Goal: Information Seeking & Learning: Check status

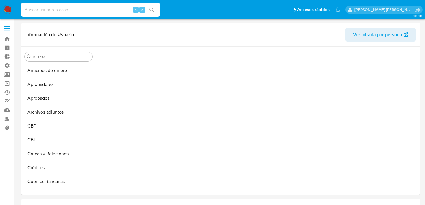
click at [45, 12] on input at bounding box center [90, 10] width 139 height 8
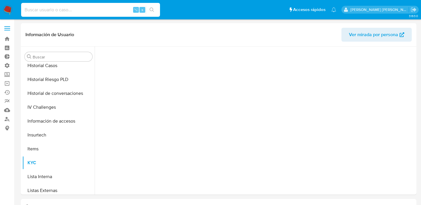
paste input "690759304"
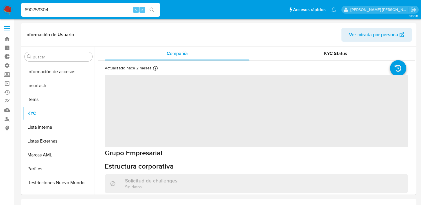
type input "690759304"
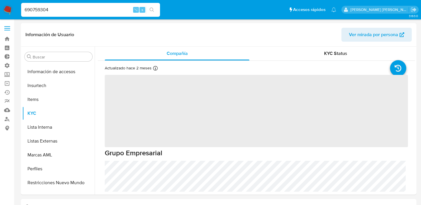
scroll to position [286, 0]
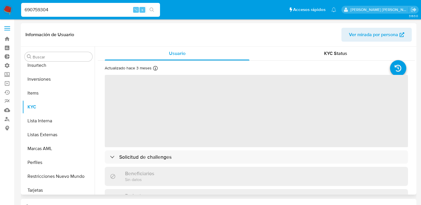
scroll to position [314, 0]
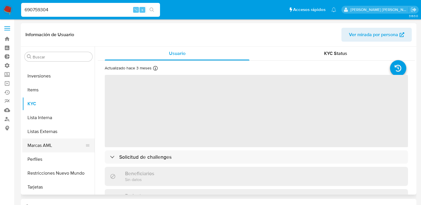
select select "10"
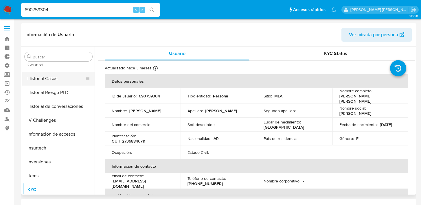
scroll to position [228, 0]
click at [62, 71] on button "General" at bounding box center [56, 65] width 68 height 14
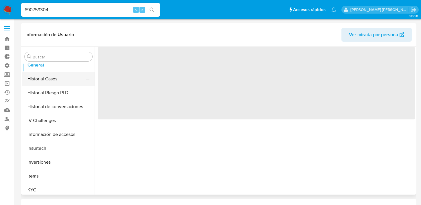
click at [62, 79] on button "Historial Casos" at bounding box center [56, 79] width 68 height 14
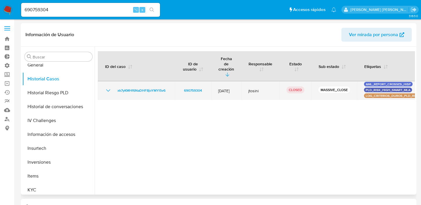
click at [107, 87] on icon "Mostrar/Ocultar" at bounding box center [108, 90] width 7 height 7
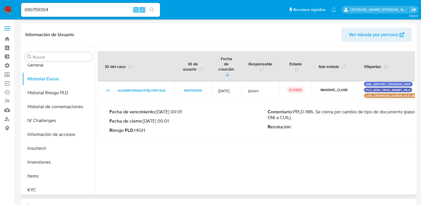
drag, startPoint x: 217, startPoint y: 197, endPoint x: 217, endPoint y: 194, distance: 2.9
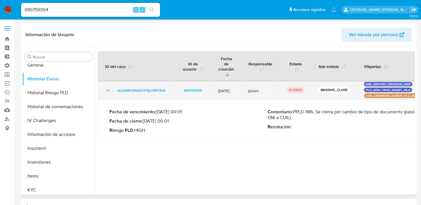
click at [112, 87] on div "xk7yKMHf6NaDHF8joYMYl5v6" at bounding box center [136, 90] width 63 height 7
click at [110, 87] on icon "Mostrar/Ocultar" at bounding box center [108, 90] width 7 height 7
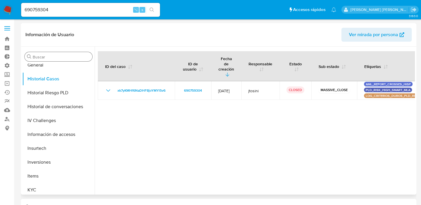
click at [49, 56] on input "Buscar" at bounding box center [61, 56] width 57 height 5
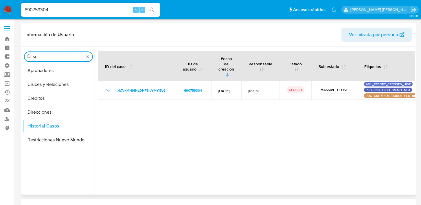
scroll to position [0, 0]
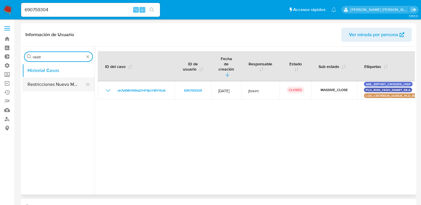
type input "restr"
click at [54, 82] on button "Restricciones Nuevo Mundo" at bounding box center [56, 85] width 68 height 14
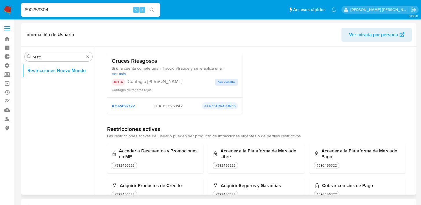
scroll to position [58, 0]
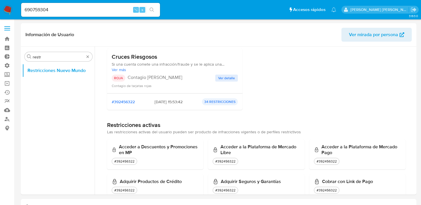
click at [75, 13] on div "690759304 ⌥ s" at bounding box center [90, 10] width 139 height 14
click at [75, 12] on input "690759304" at bounding box center [90, 10] width 139 height 8
paste input "2913209111"
type input "2913209111"
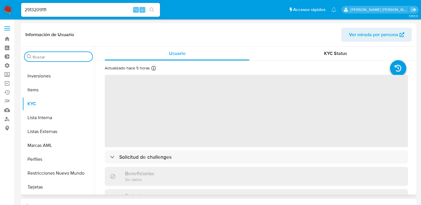
click at [73, 58] on input "Buscar" at bounding box center [61, 56] width 57 height 5
select select "10"
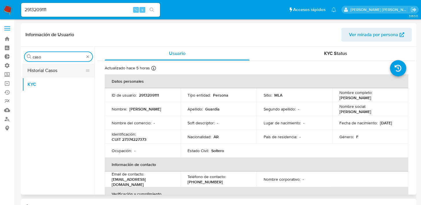
type input "caso"
click at [49, 64] on button "Historial Casos" at bounding box center [58, 71] width 72 height 14
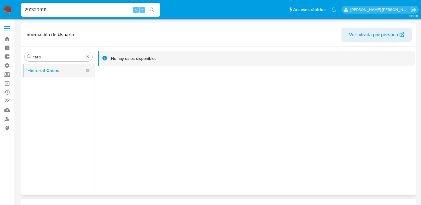
click at [66, 69] on button "Historial Casos" at bounding box center [56, 71] width 68 height 14
click at [67, 72] on button "Historial Casos" at bounding box center [56, 71] width 68 height 14
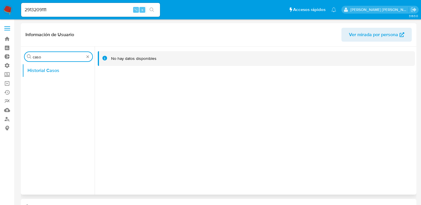
click at [84, 56] on input "caso" at bounding box center [58, 56] width 51 height 5
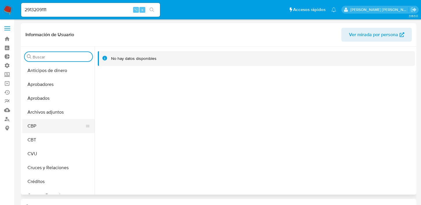
click at [53, 124] on button "CBP" at bounding box center [56, 126] width 68 height 14
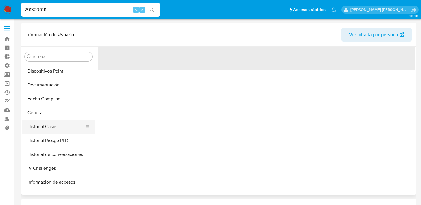
scroll to position [181, 0]
click at [56, 126] on button "Historial Casos" at bounding box center [56, 126] width 68 height 14
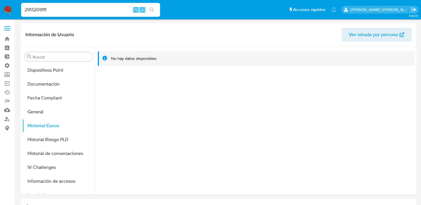
click at [44, 9] on input "2913209111" at bounding box center [90, 10] width 139 height 8
paste input "70954924"
type input "70954924"
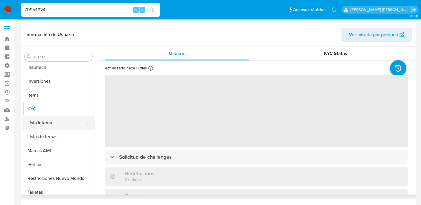
scroll to position [314, 0]
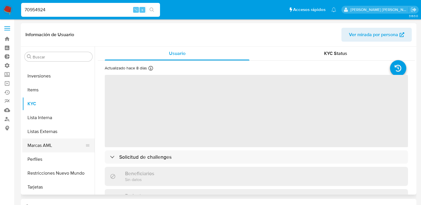
select select "10"
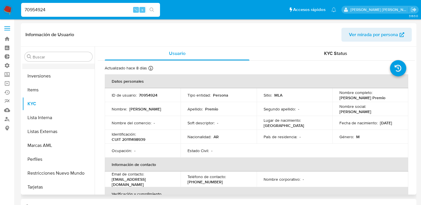
scroll to position [206, 0]
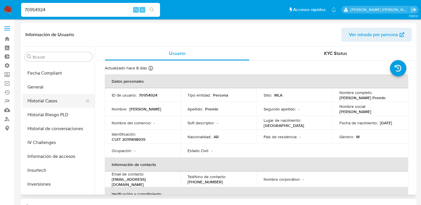
click at [54, 103] on button "Historial Casos" at bounding box center [56, 101] width 68 height 14
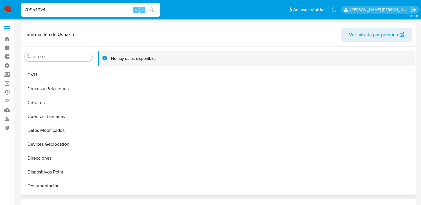
scroll to position [0, 0]
